Goal: Transaction & Acquisition: Purchase product/service

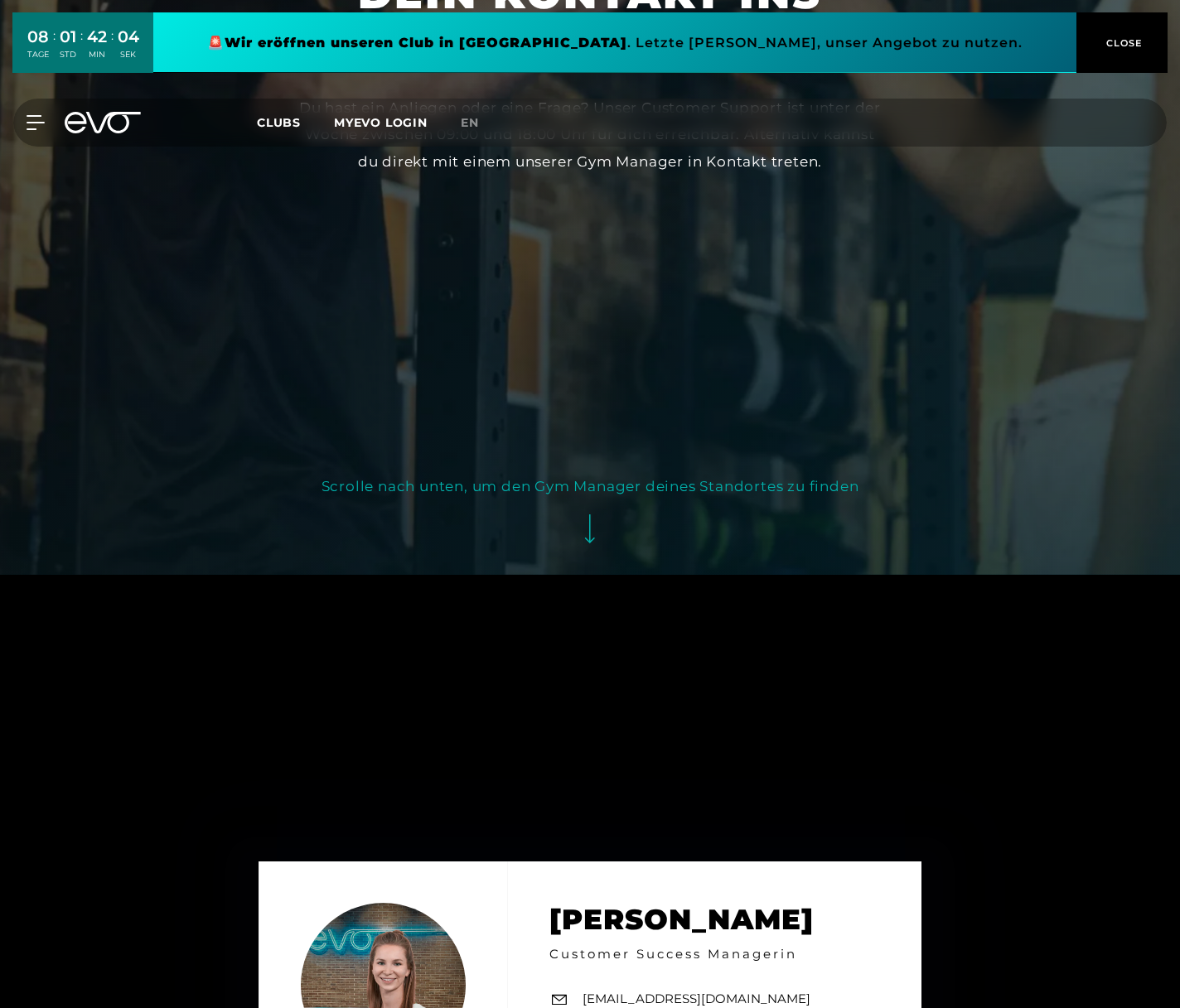
scroll to position [748, 0]
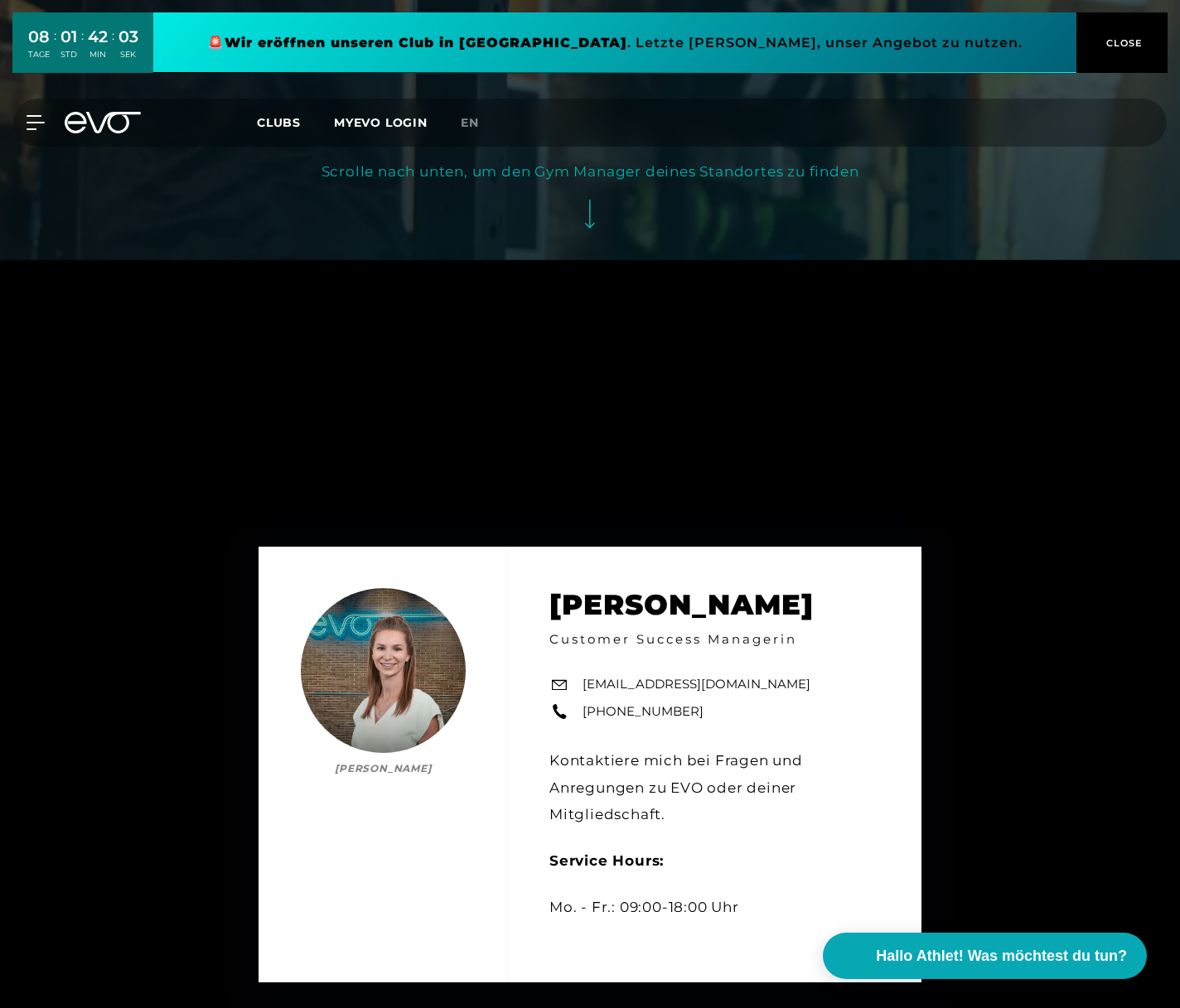
drag, startPoint x: 816, startPoint y: 263, endPoint x: 806, endPoint y: 262, distance: 10.0
click at [813, 262] on div "[PERSON_NAME] [PERSON_NAME] Customer Success Managerin [EMAIL_ADDRESS][DOMAIN_N…" at bounding box center [590, 764] width 1180 height 1008
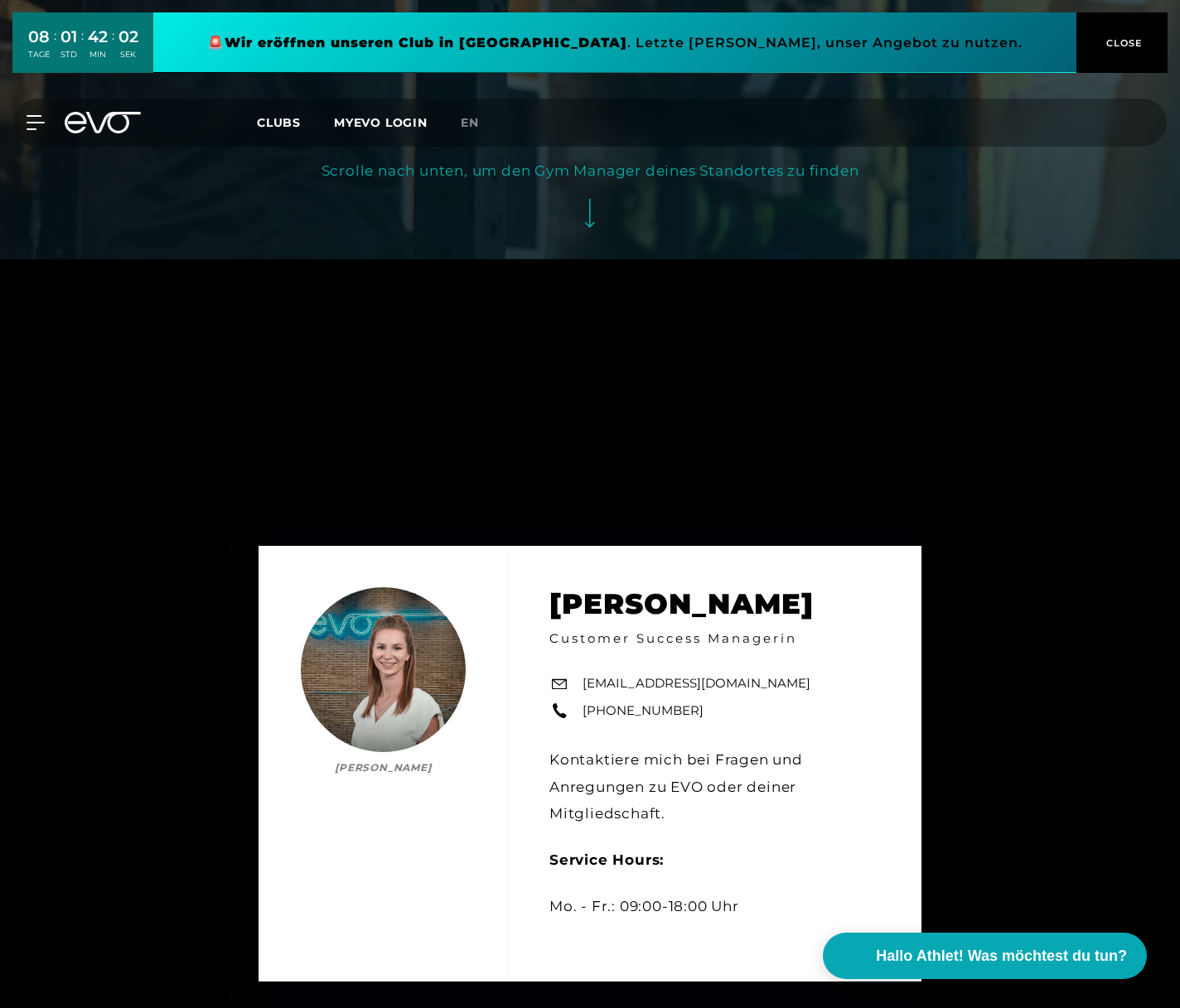
drag, startPoint x: 308, startPoint y: 351, endPoint x: 201, endPoint y: 83, distance: 288.6
click at [303, 343] on div "[PERSON_NAME] [PERSON_NAME] Customer Success Managerin [EMAIL_ADDRESS][DOMAIN_N…" at bounding box center [590, 764] width 1180 height 1008
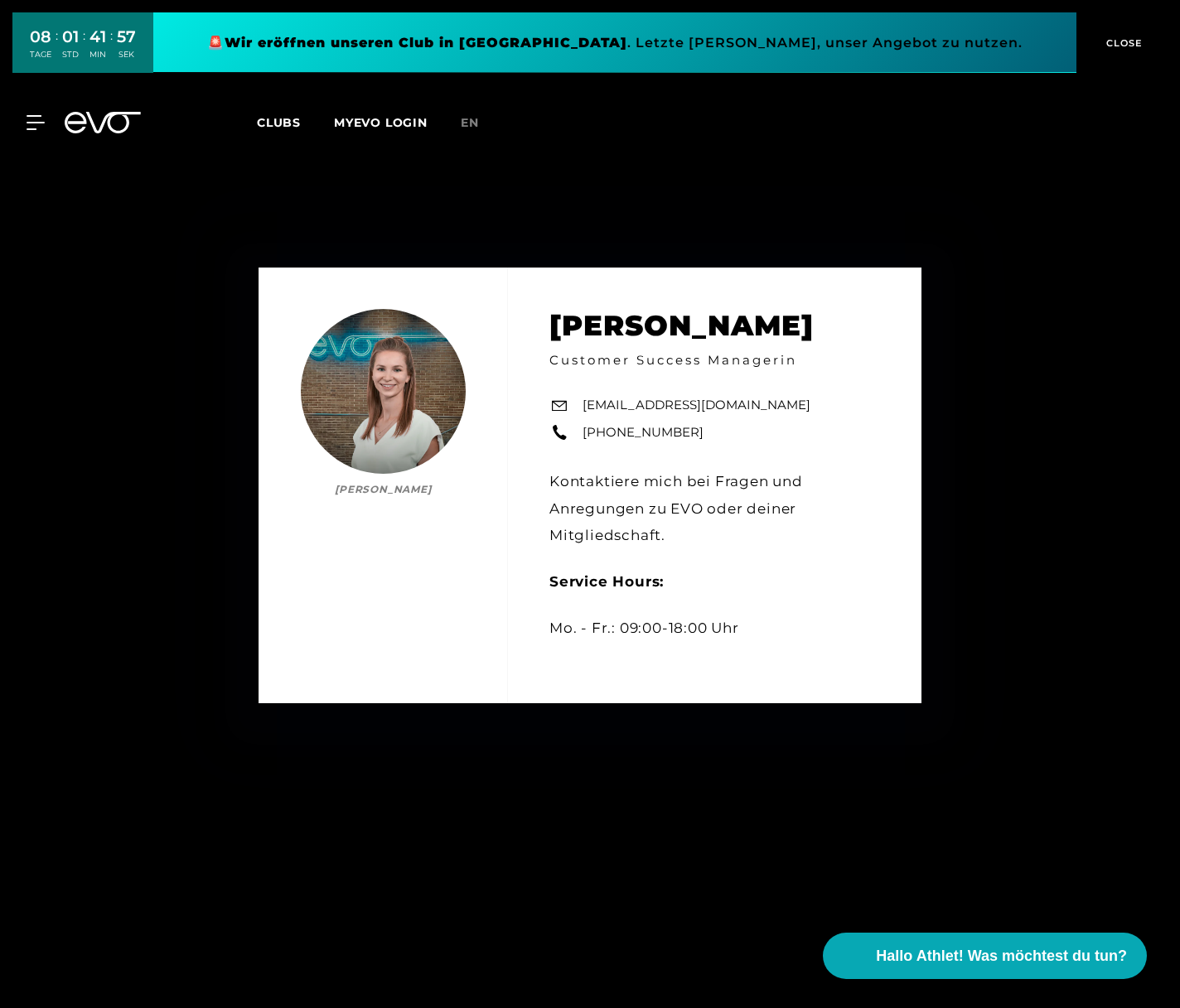
scroll to position [1030, 0]
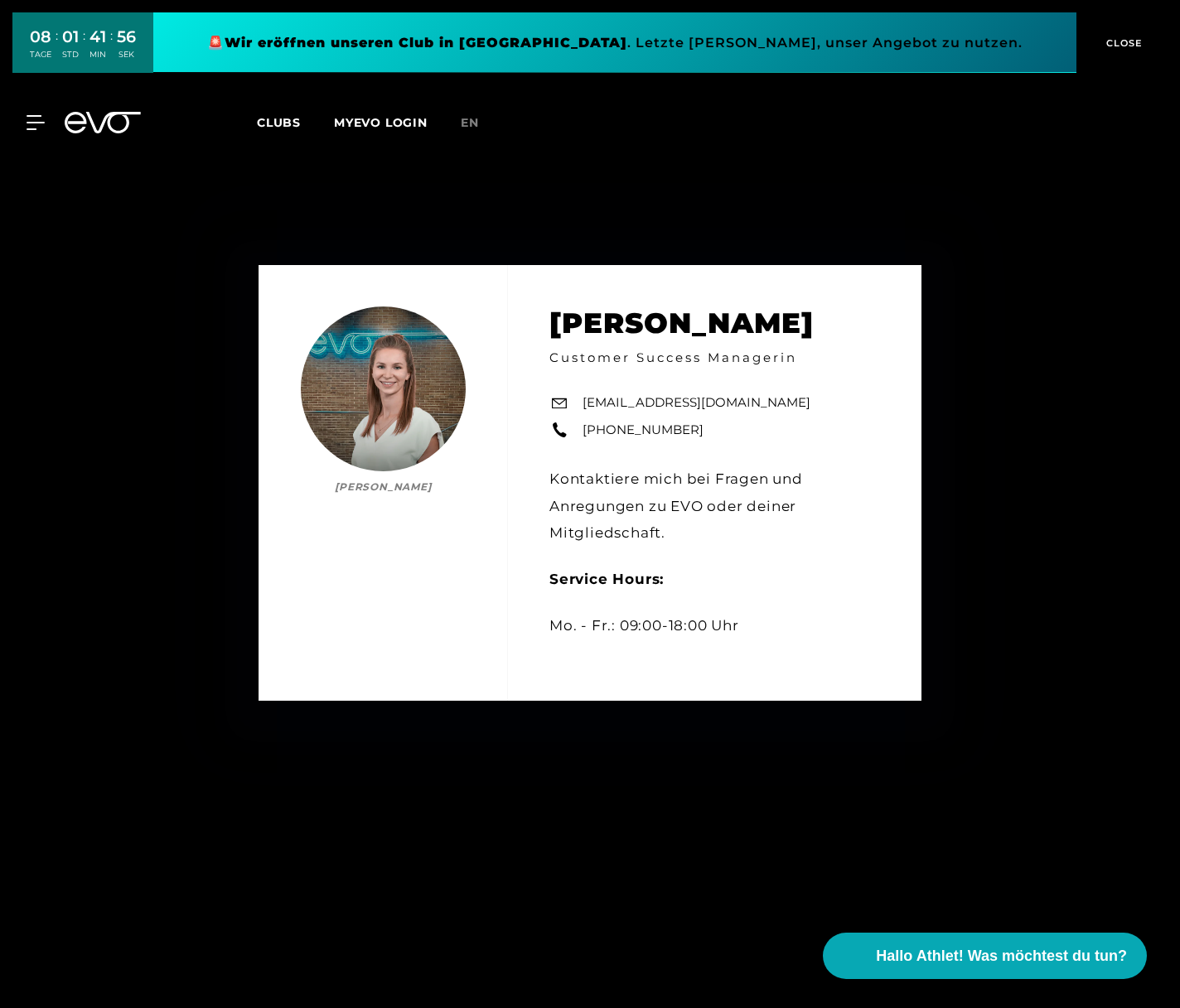
click at [746, 807] on div "[PERSON_NAME] [PERSON_NAME] Customer Success Managerin [EMAIL_ADDRESS][DOMAIN_N…" at bounding box center [590, 482] width 1180 height 1008
click at [571, 188] on div "[PERSON_NAME] [PERSON_NAME] Customer Success Managerin [EMAIL_ADDRESS][DOMAIN_N…" at bounding box center [590, 482] width 1180 height 1008
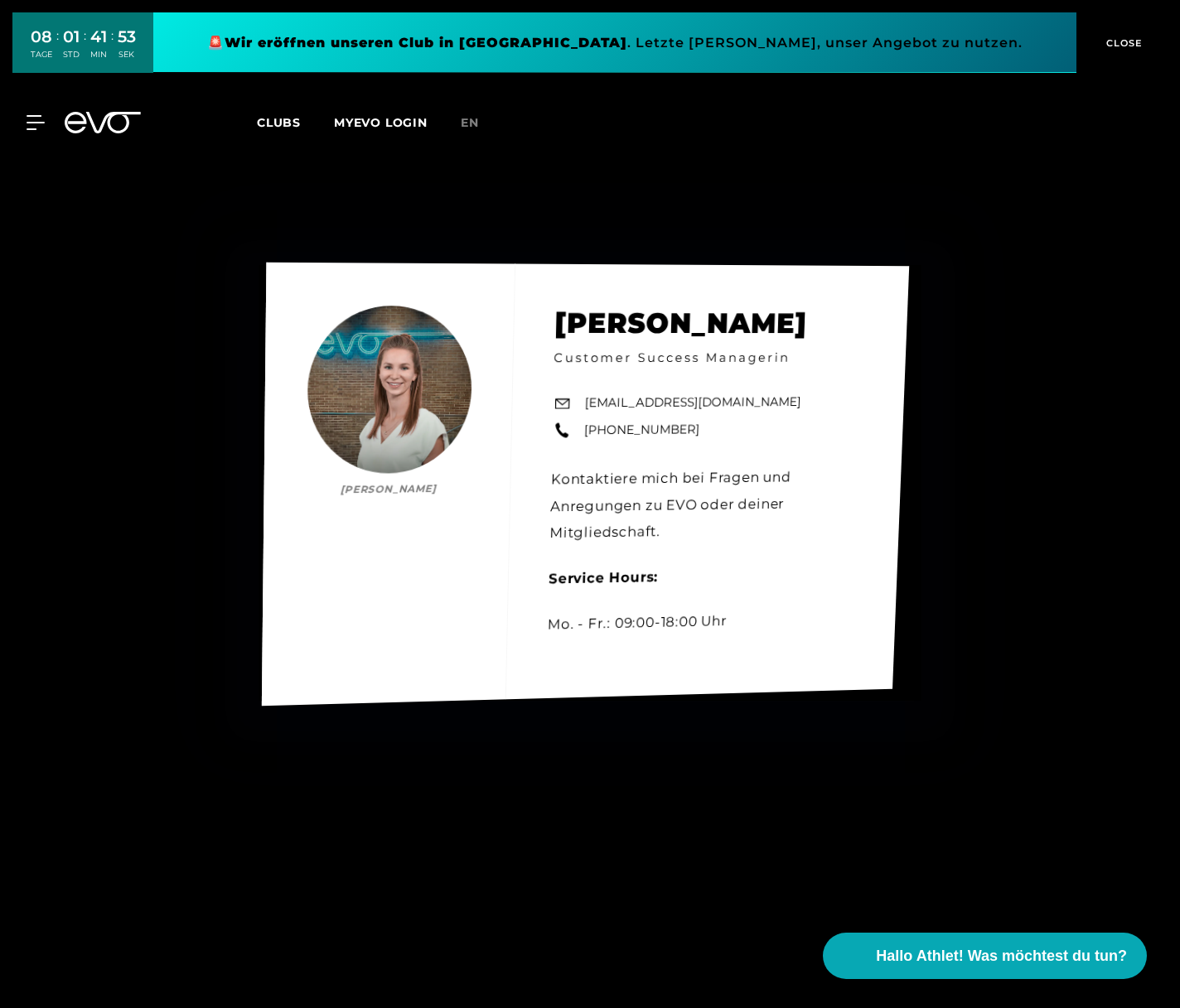
drag, startPoint x: 275, startPoint y: 284, endPoint x: 751, endPoint y: 181, distance: 487.0
click at [276, 284] on div "[PERSON_NAME] [PERSON_NAME] Customer Success Managerin [EMAIL_ADDRESS][DOMAIN_N…" at bounding box center [586, 484] width 647 height 443
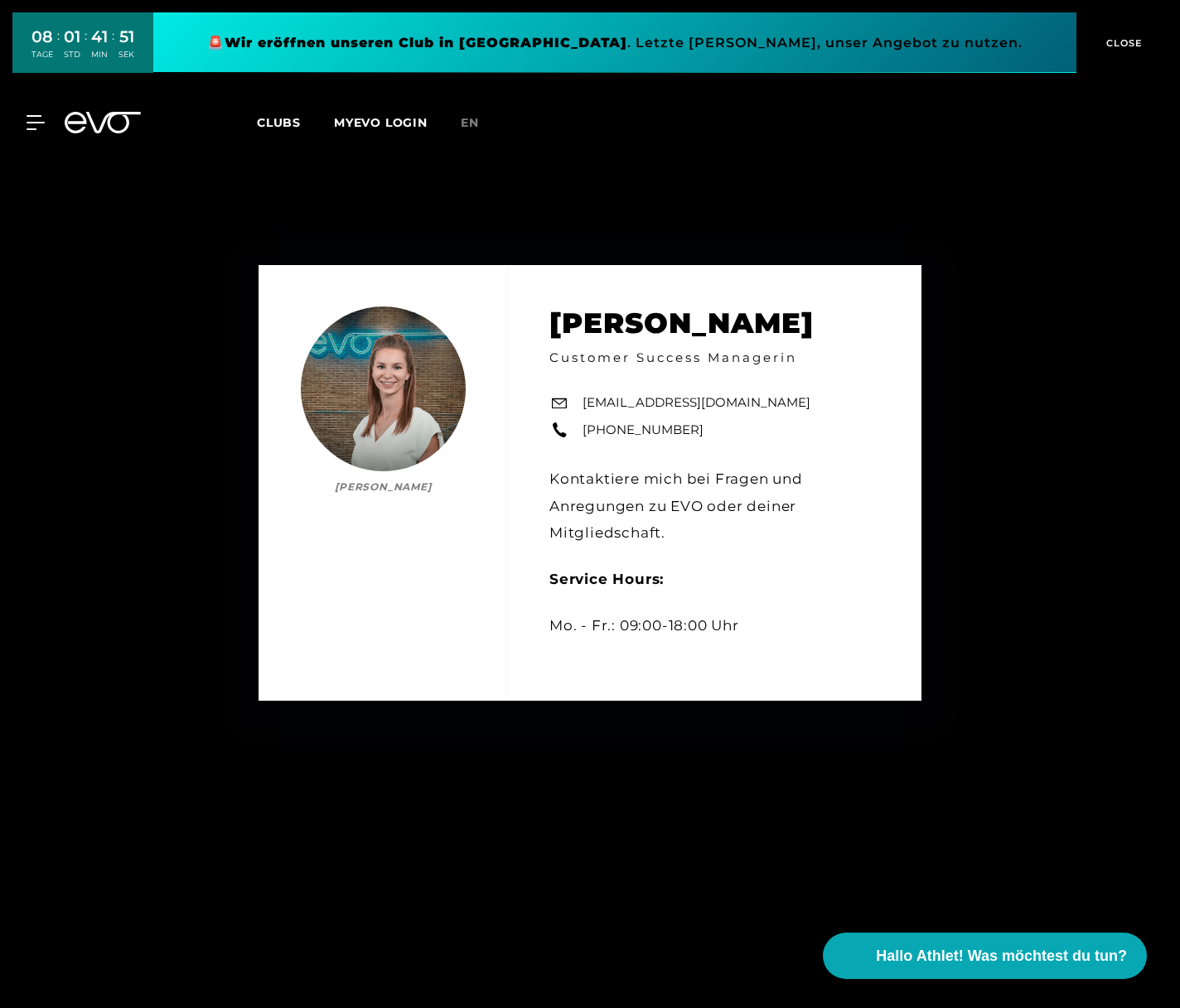
click at [1118, 42] on span "CLOSE" at bounding box center [1122, 43] width 40 height 15
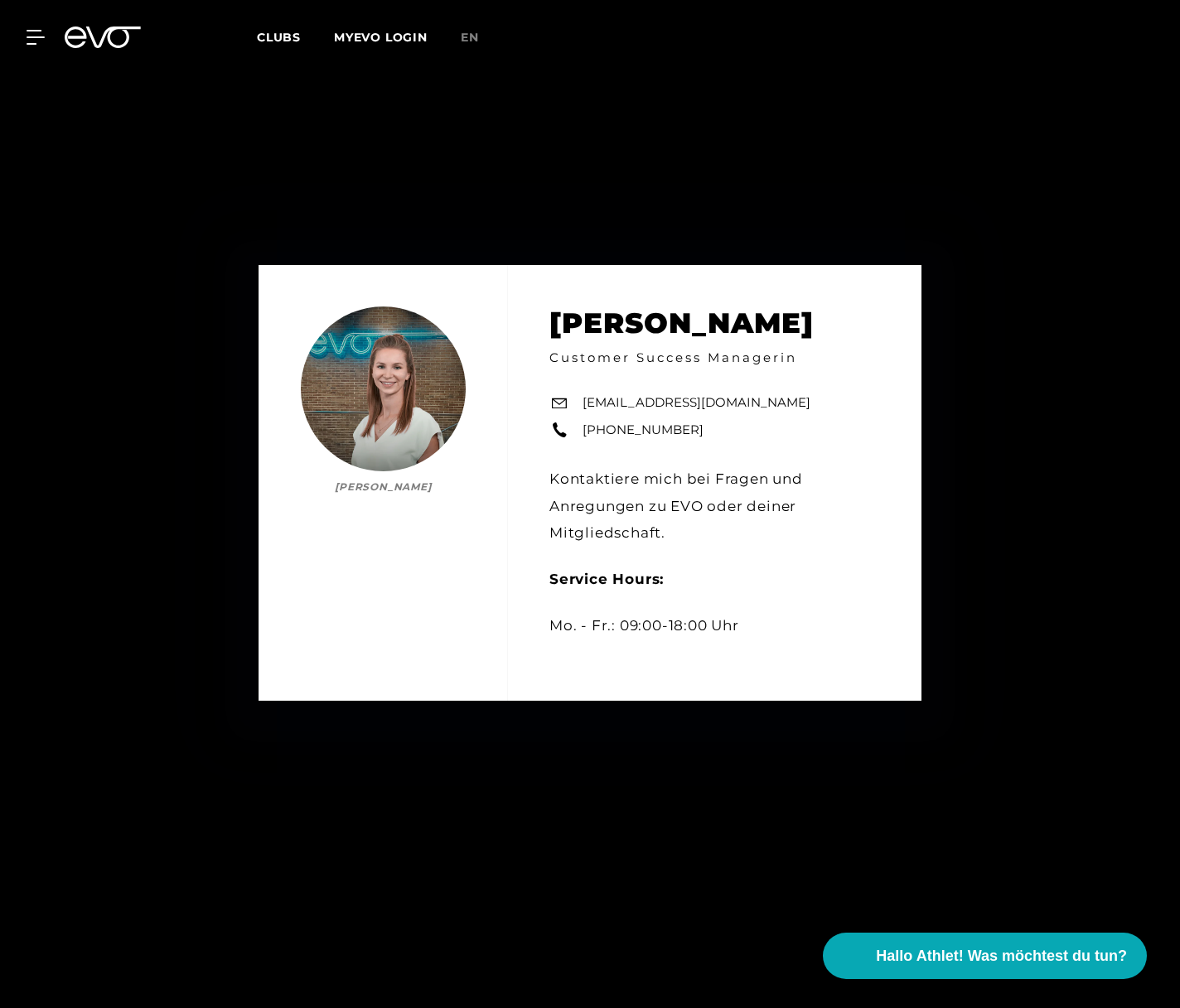
click at [283, 40] on span "Clubs" at bounding box center [279, 37] width 44 height 15
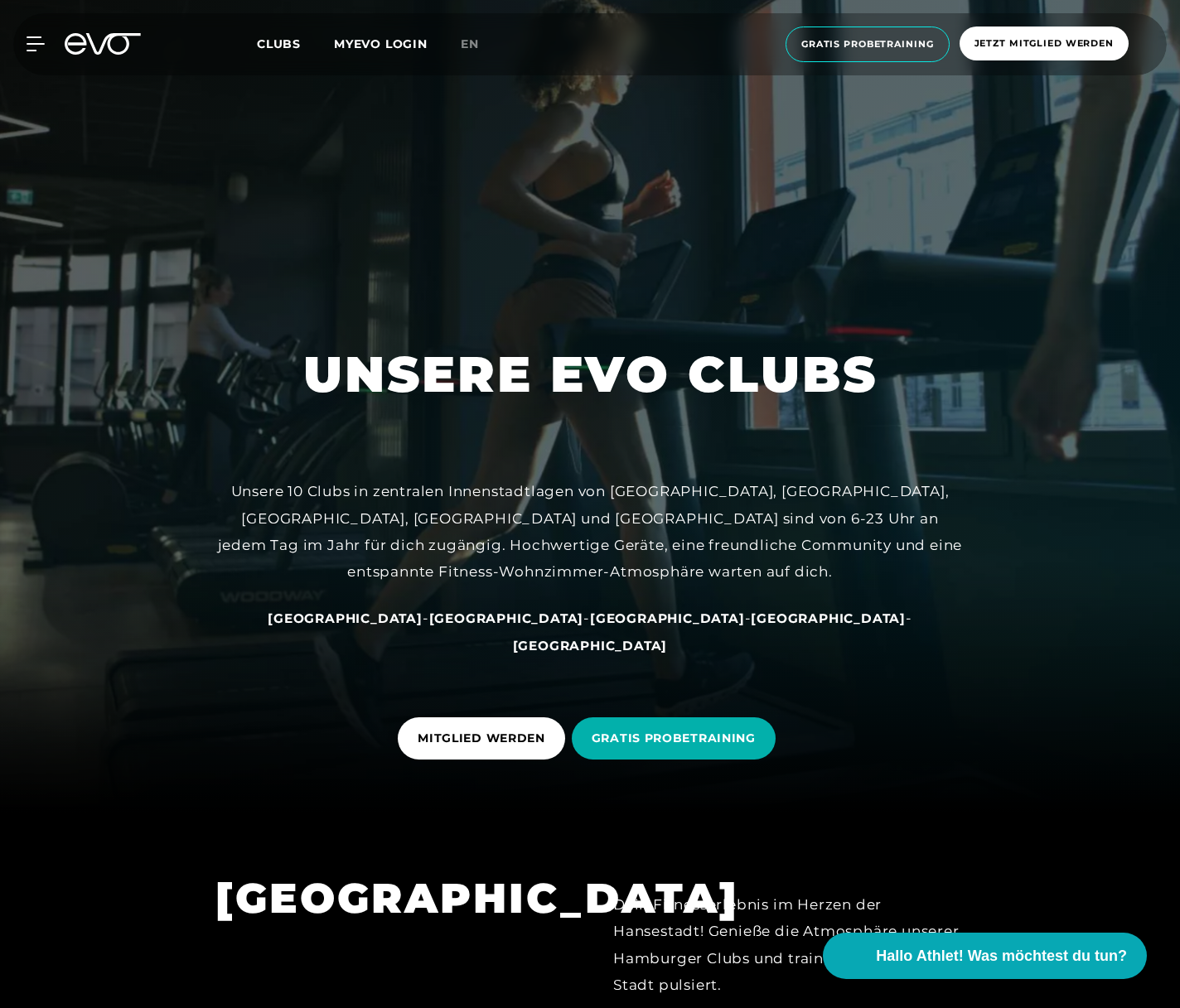
scroll to position [206, 0]
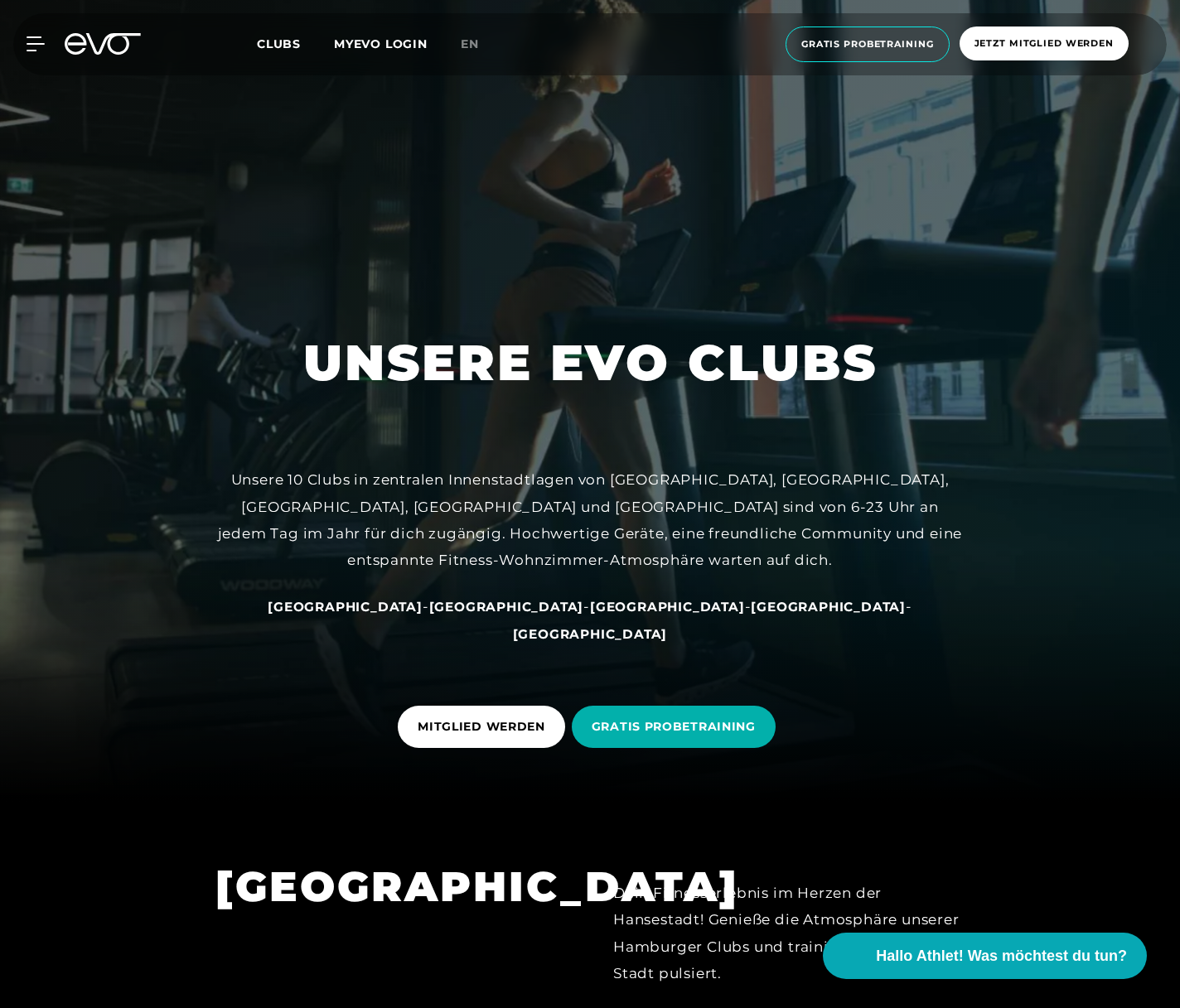
click at [371, 614] on span "[GEOGRAPHIC_DATA]" at bounding box center [345, 607] width 155 height 16
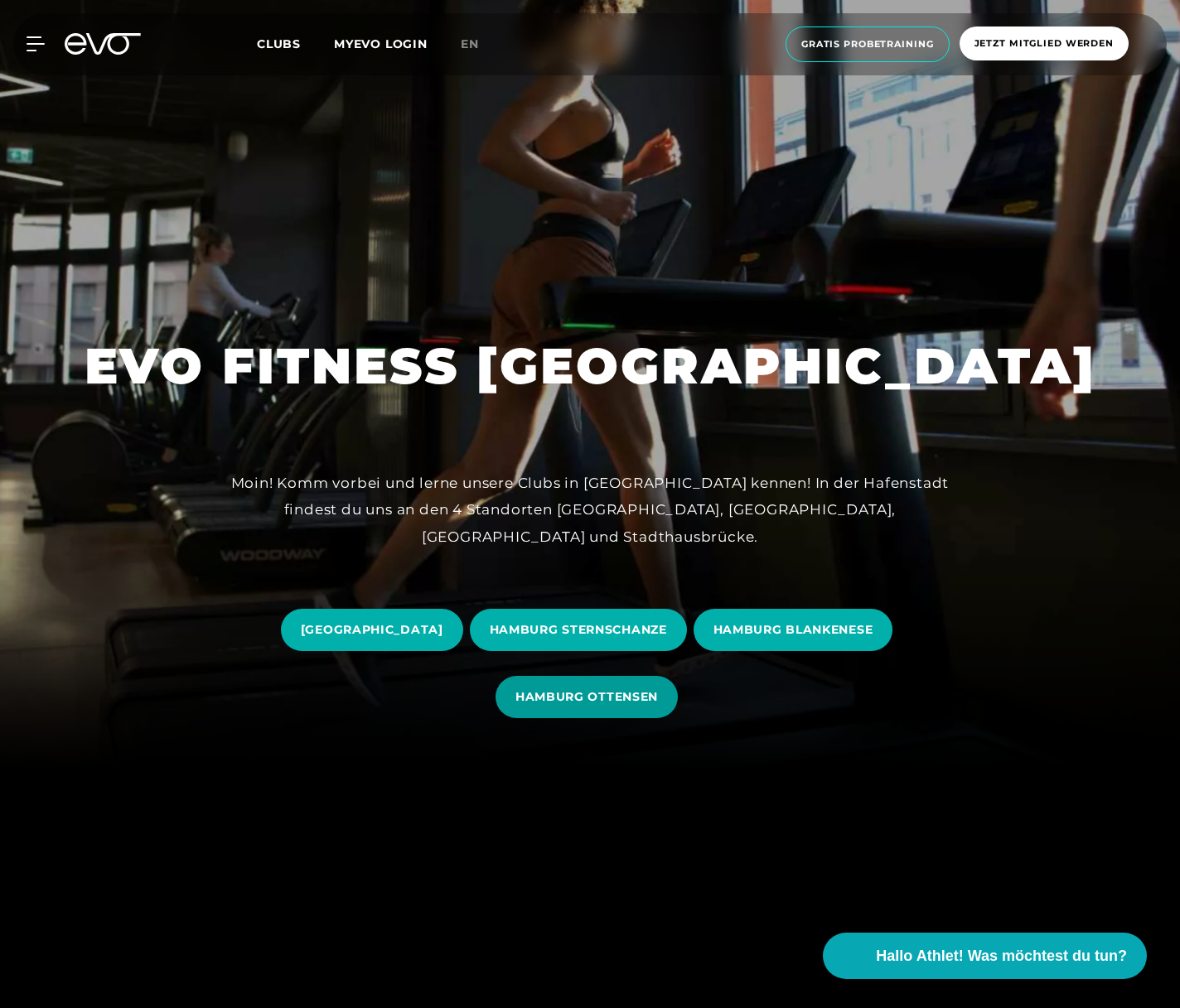
scroll to position [240, 0]
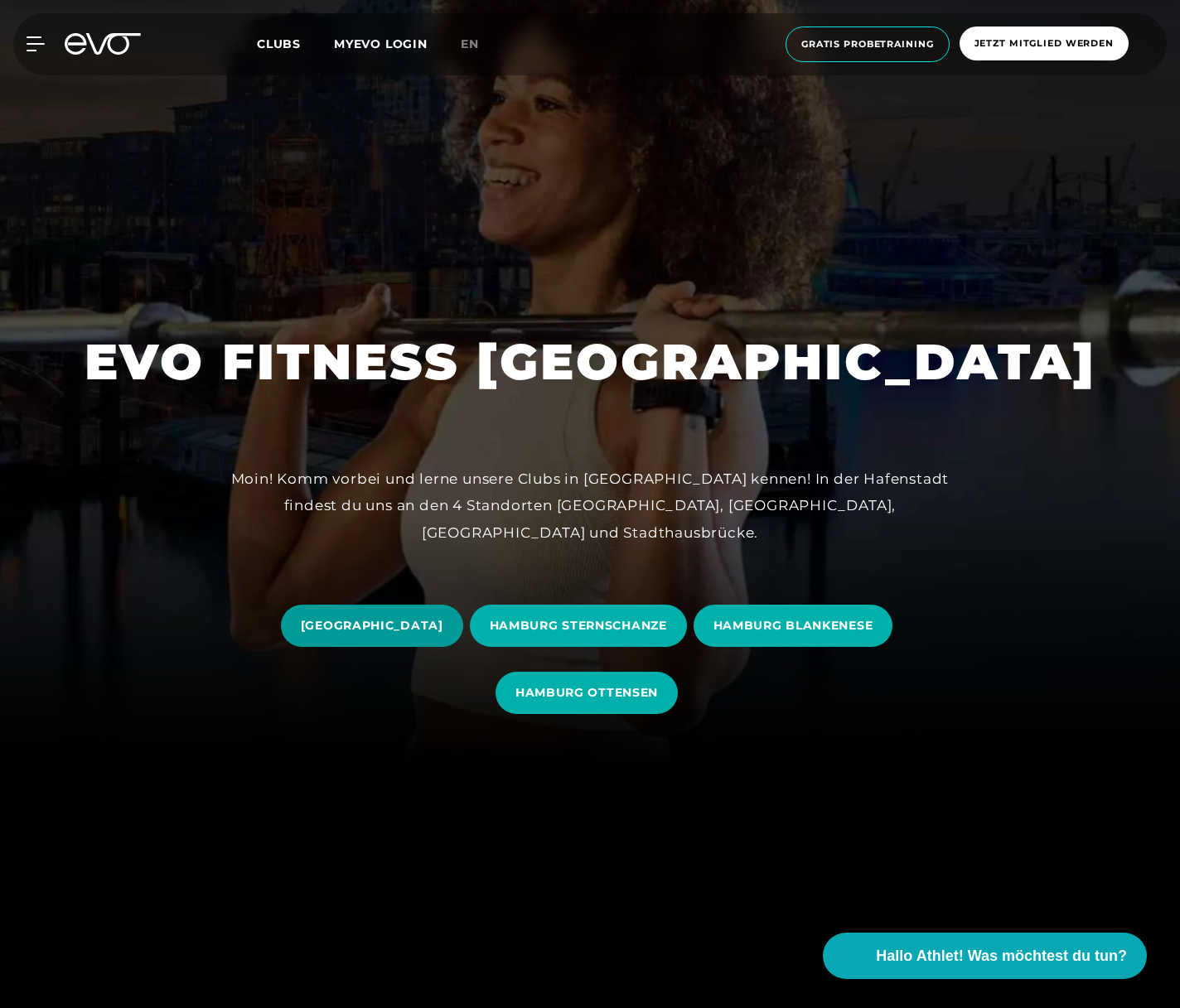
click at [432, 625] on span "[GEOGRAPHIC_DATA]" at bounding box center [372, 625] width 142 height 18
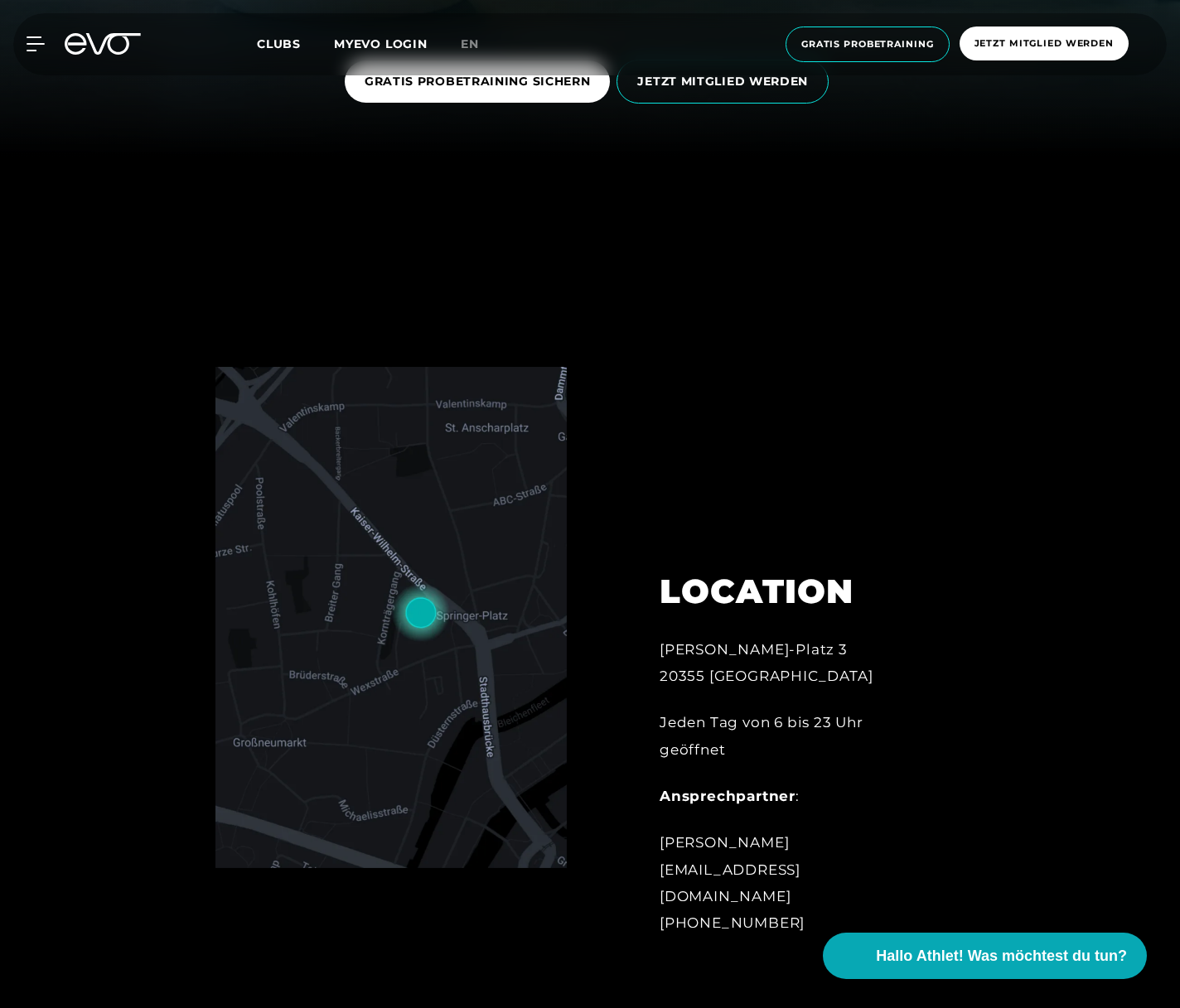
scroll to position [852, 0]
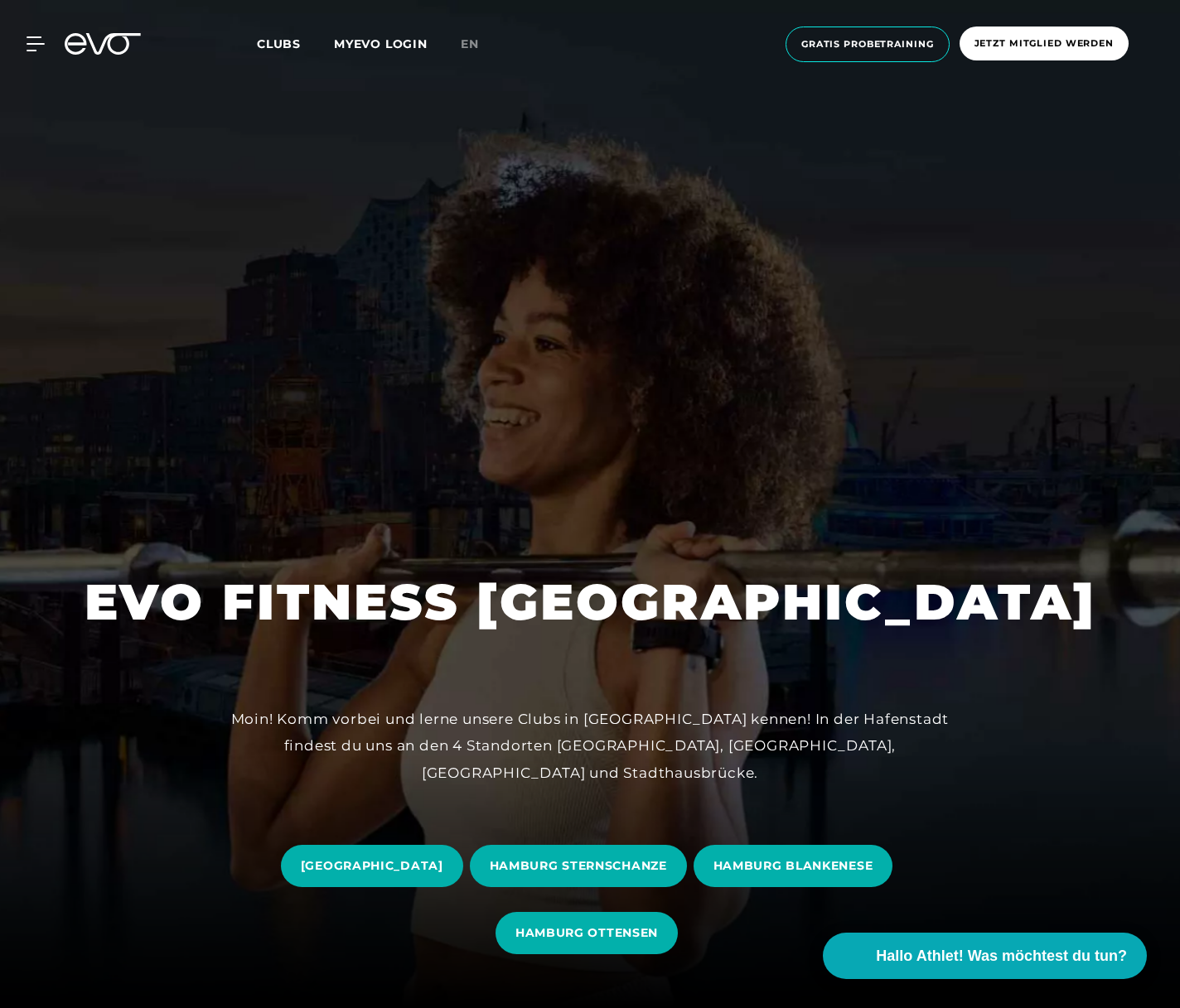
click at [385, 46] on link "MYEVO LOGIN" at bounding box center [380, 44] width 94 height 15
click at [36, 44] on icon at bounding box center [35, 44] width 19 height 15
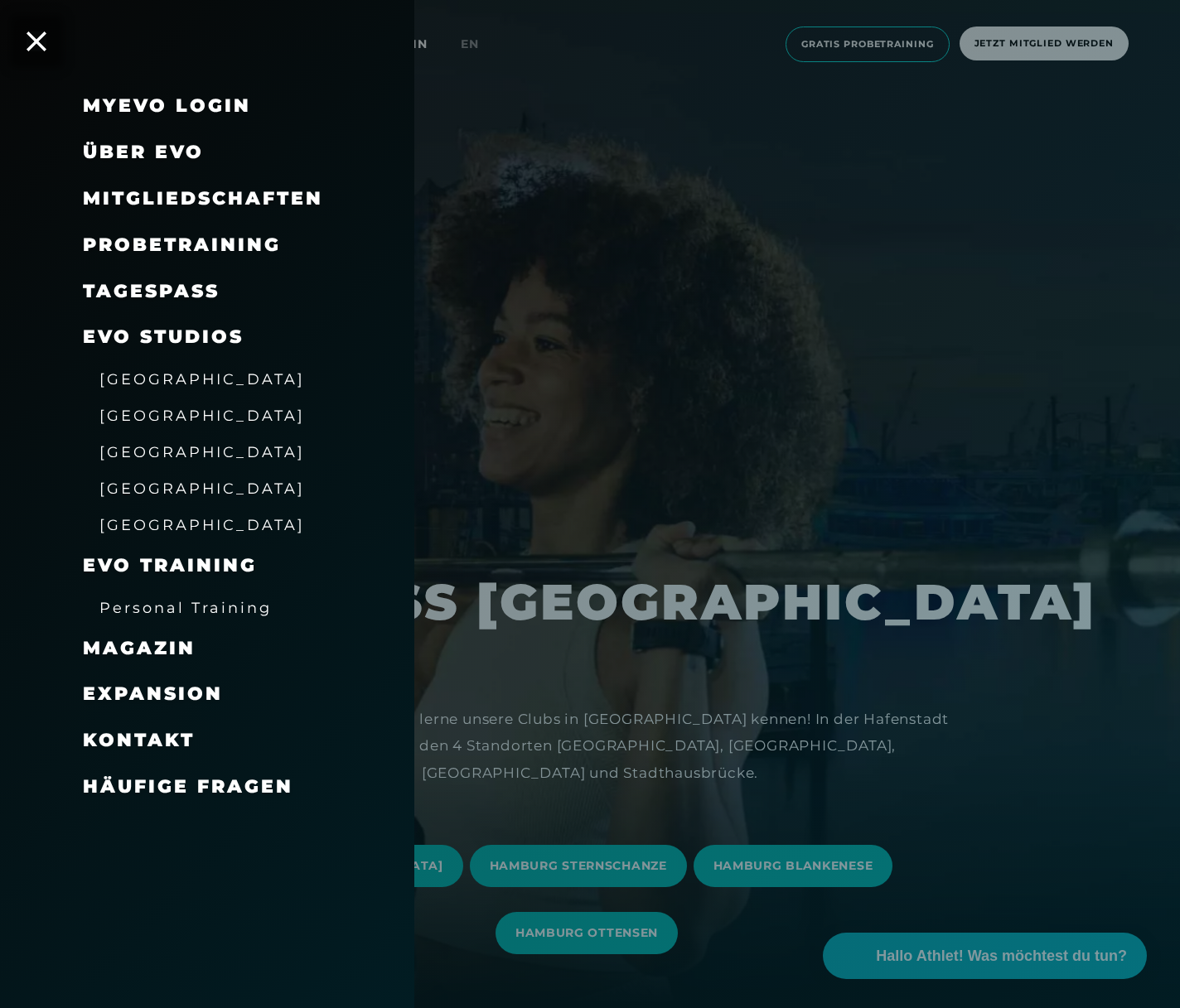
click at [138, 195] on span "Mitgliedschaften" at bounding box center [202, 198] width 240 height 23
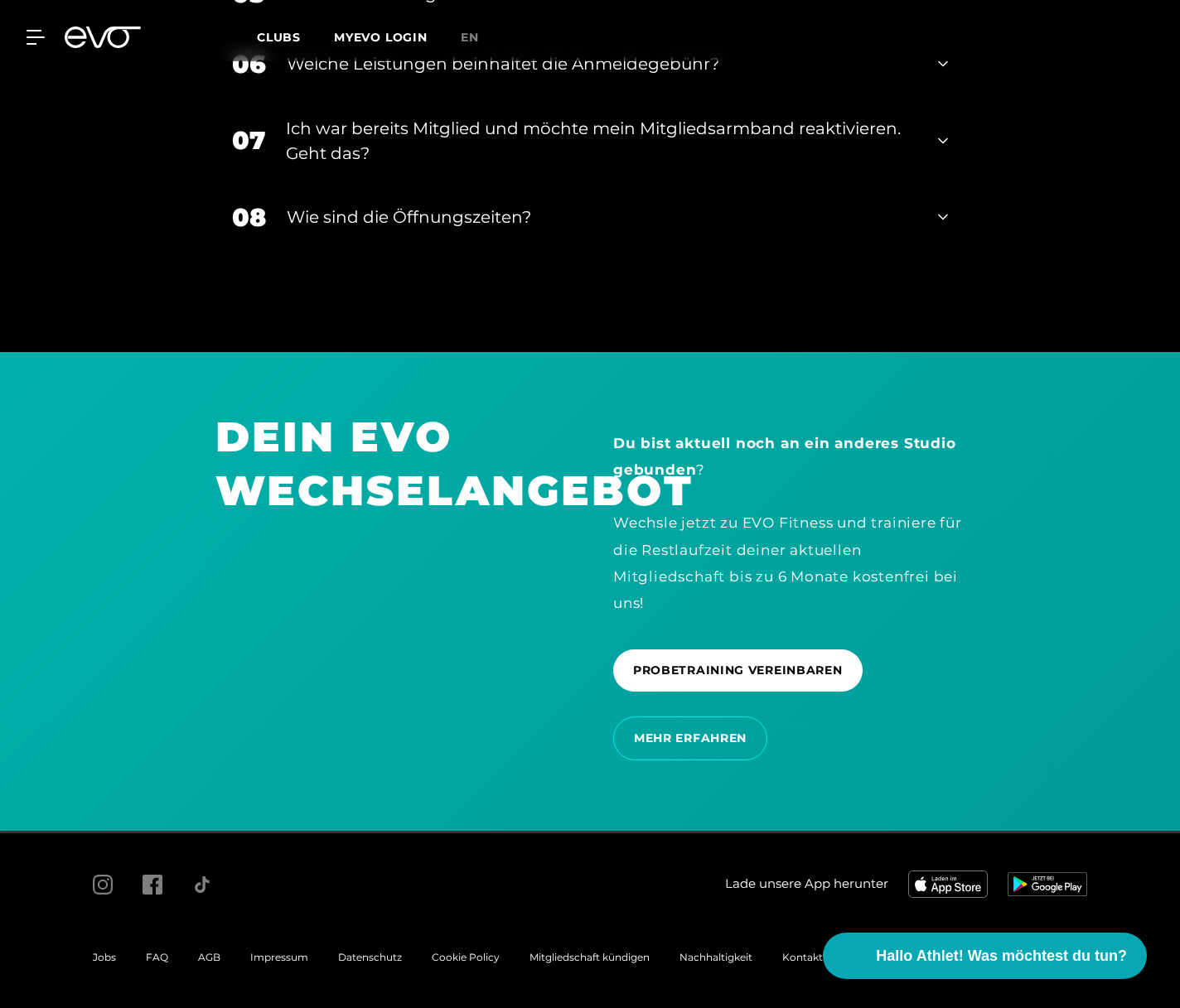
scroll to position [2888, 0]
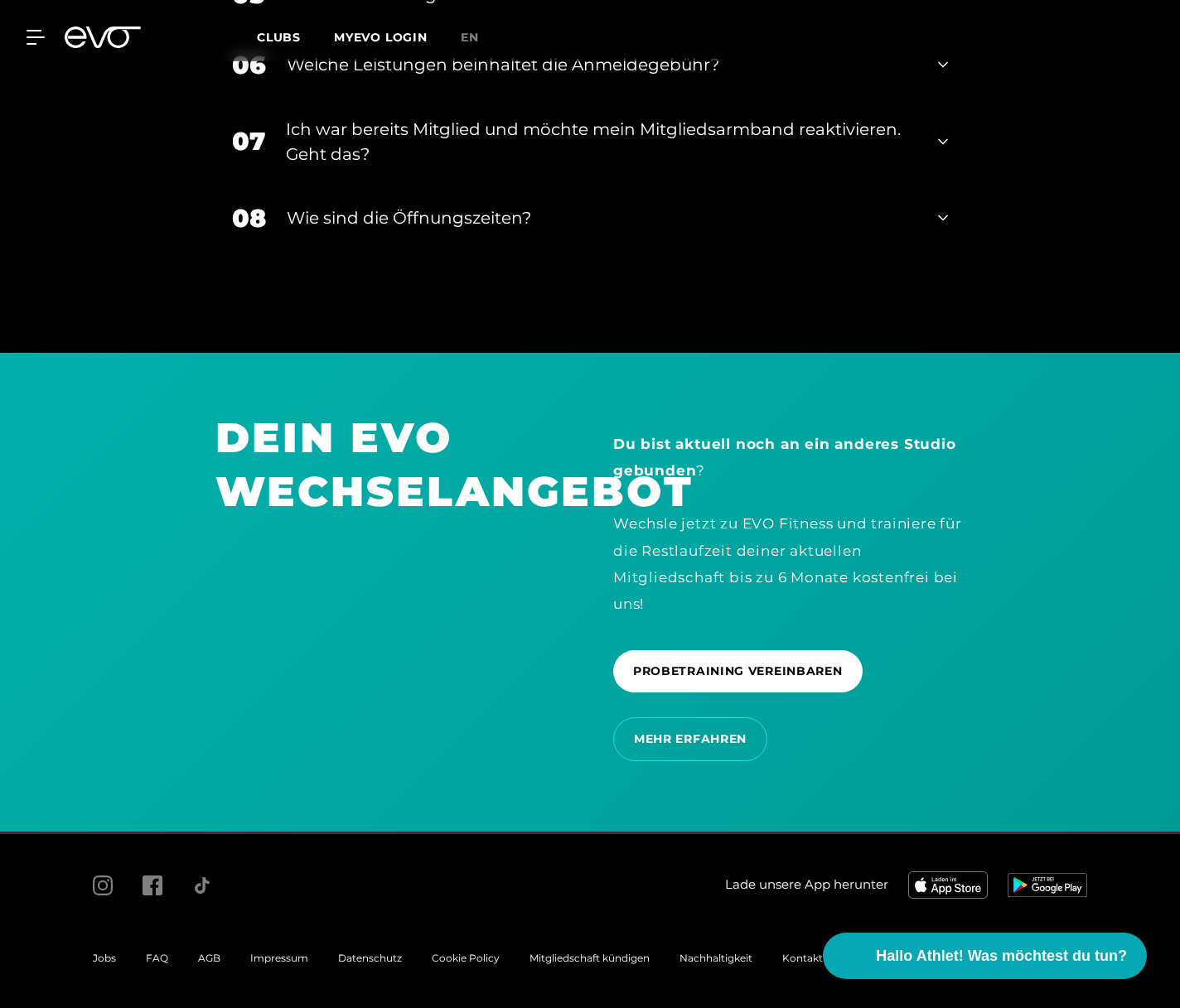
click at [26, 34] on div at bounding box center [25, 37] width 38 height 15
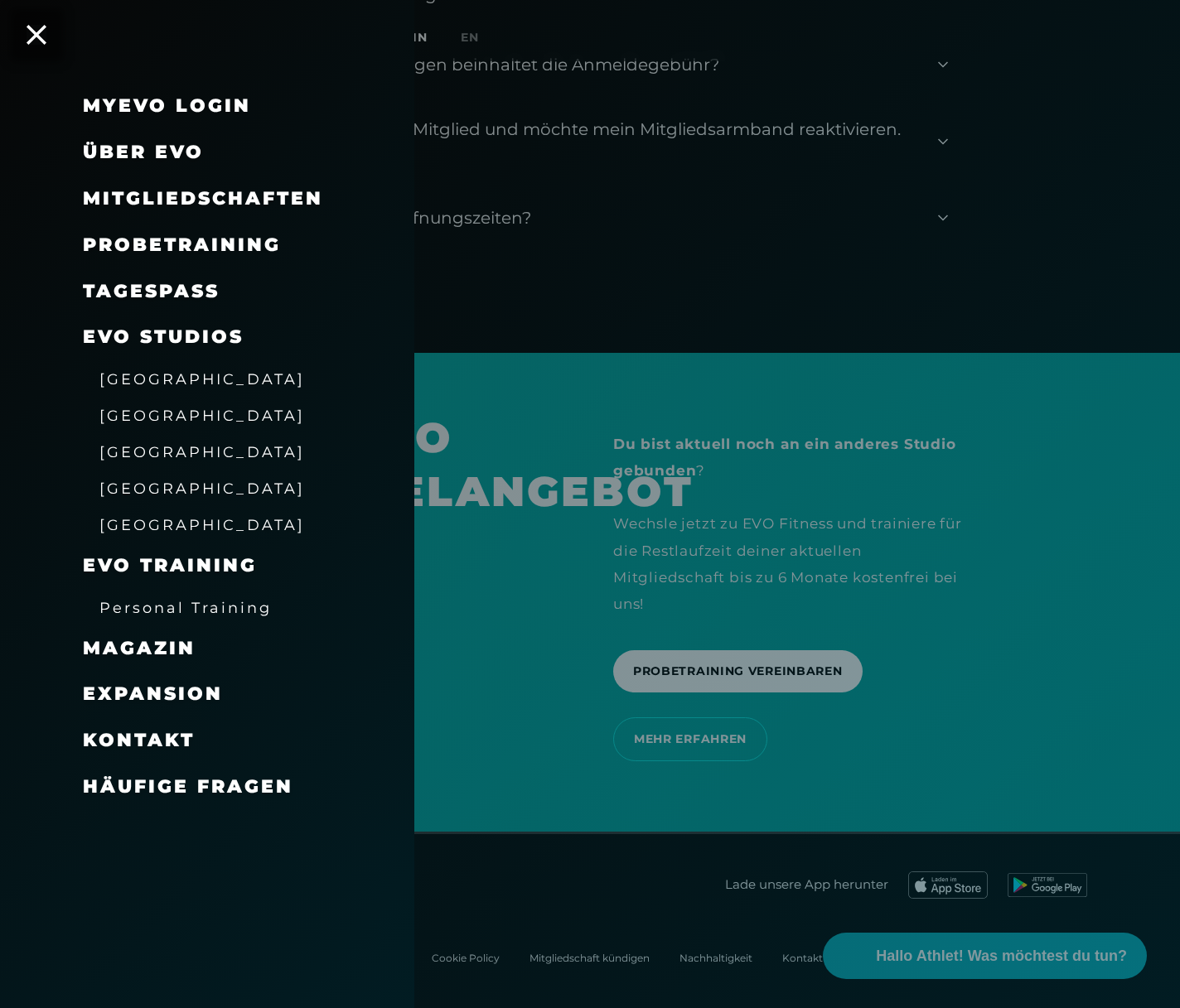
click at [36, 38] on icon at bounding box center [36, 35] width 20 height 20
